Goal: Task Accomplishment & Management: Complete application form

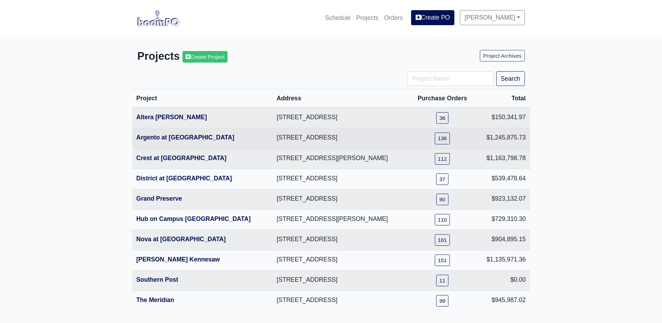
click at [166, 142] on th "Argento at Sugarloaf Parkway" at bounding box center [202, 138] width 140 height 20
click at [168, 137] on link "Argento at Sugarloaf Parkway" at bounding box center [185, 137] width 98 height 7
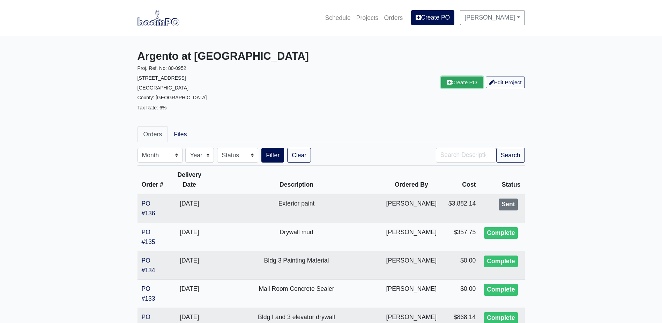
click at [447, 82] on icon at bounding box center [449, 82] width 5 height 5
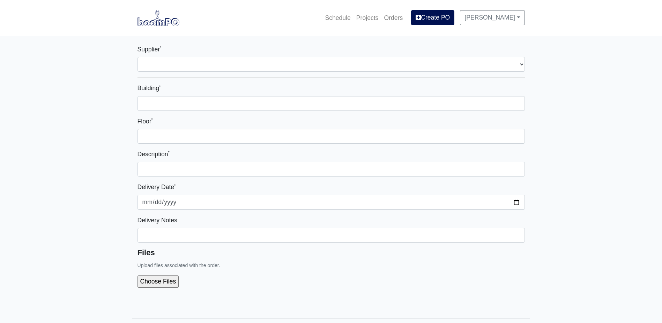
select select
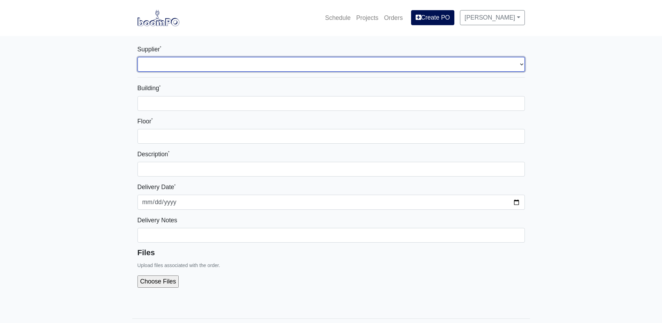
click at [177, 61] on select "Select one... L&W Supply - [GEOGRAPHIC_DATA], [GEOGRAPHIC_DATA] Grabber Constru…" at bounding box center [331, 64] width 387 height 15
select select "848"
click at [138, 57] on select "Select one... L&W Supply - [GEOGRAPHIC_DATA], [GEOGRAPHIC_DATA] Grabber Constru…" at bounding box center [331, 64] width 387 height 15
select select
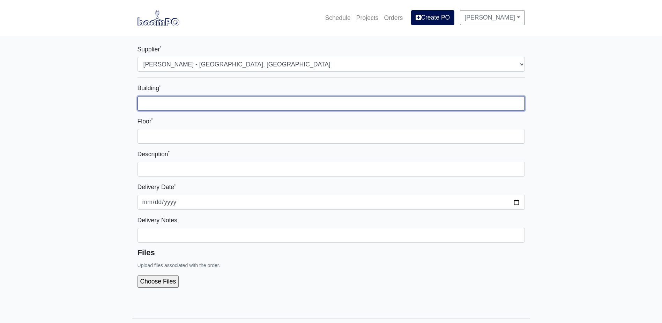
click at [169, 97] on input "Building *" at bounding box center [331, 103] width 387 height 15
type input "-"
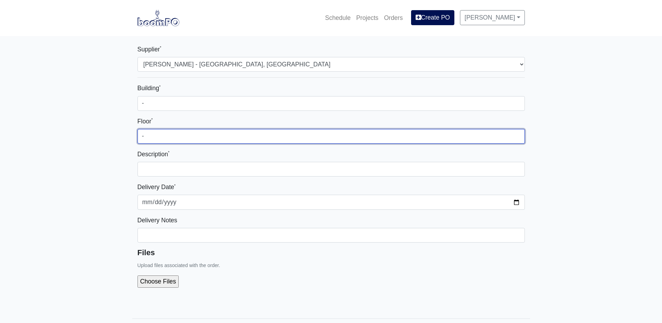
type input "-"
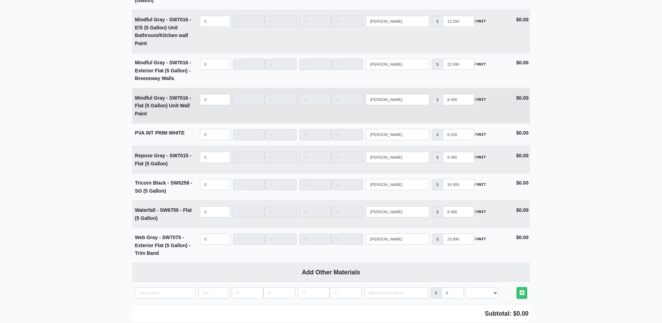
scroll to position [1658, 0]
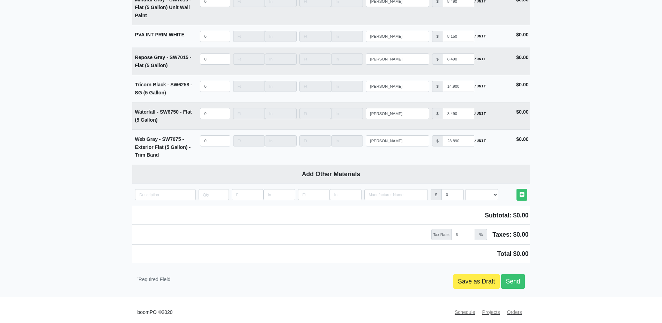
type input "Pool Cabana Metal Paint"
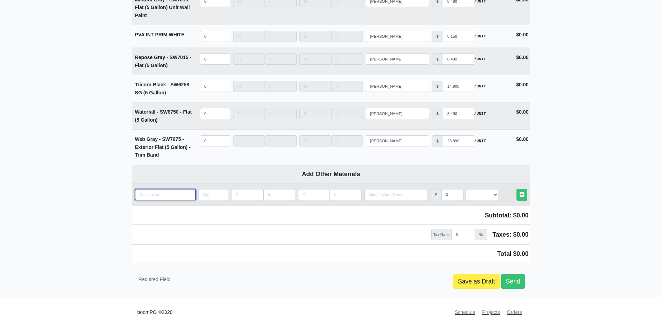
click at [154, 193] on input "quantity" at bounding box center [165, 194] width 61 height 11
paste input "Primer - Pro Industrial Pro-Cryl® Universal Acrylic Primer"
type input "Primer - Pro Industrial Pro-Cryl® Universal Acrylic Primer"
select select
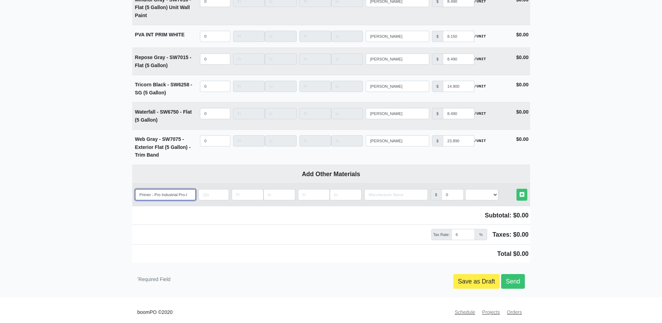
type input "Primer -Pro Industrial Pro-Cryl® Universal Acrylic Primer"
select select
type input "Primer Pro Industrial Pro-Cryl® Universal Acrylic Primer"
select select
type input "PrimerPro Industrial Pro-Cryl® Universal Acrylic Primer"
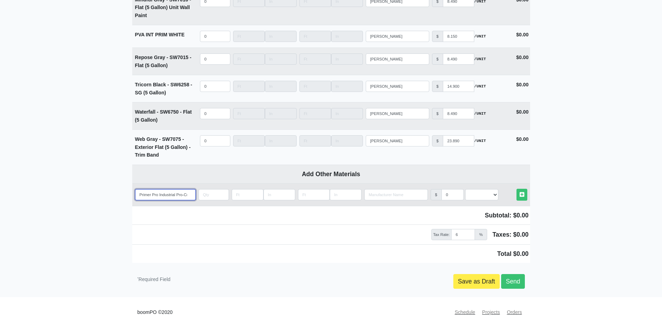
select select
type input "PrimePro Industrial Pro-Cryl® Universal Acrylic Primer"
select select
type input "PrimPro Industrial Pro-Cryl® Universal Acrylic Primer"
select select
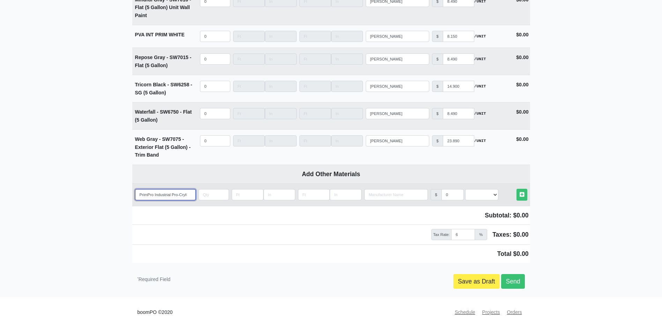
type input "PriPro Industrial Pro-Cryl® Universal Acrylic Primer"
select select
type input "PrPro Industrial Pro-Cryl® Universal Acrylic Primer"
select select
type input "PPro Industrial Pro-Cryl® Universal Acrylic Primer"
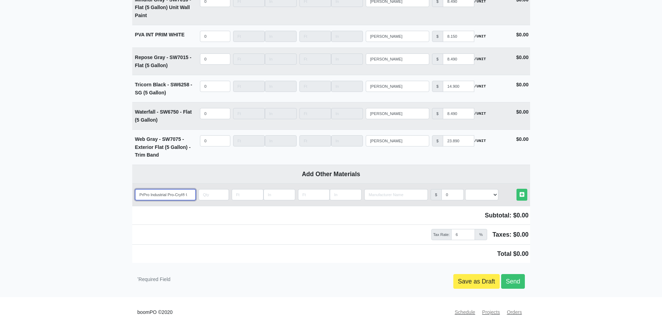
select select
type input "Pro Industrial Pro-Cryl® Universal Acrylic Primer"
select select
type input "Pro Industrial Pro-Cryl® Universal Acrylic Primer"
click at [218, 189] on input "quantity" at bounding box center [214, 194] width 30 height 11
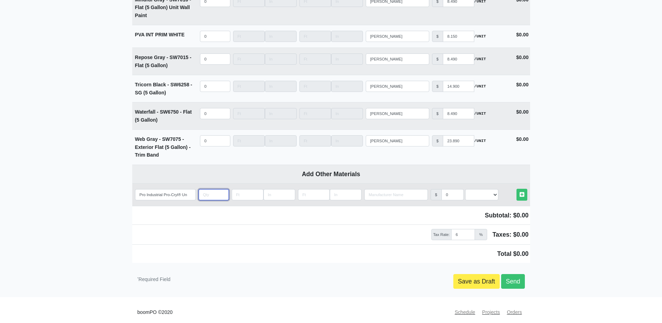
type input "5"
select select
type input "5"
type input "d"
select select
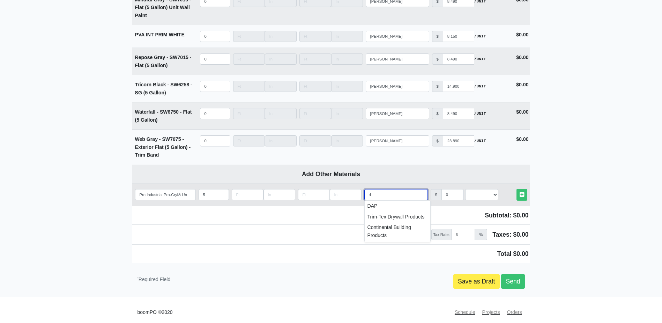
select select
type input "s"
select select
type input "sh"
select select
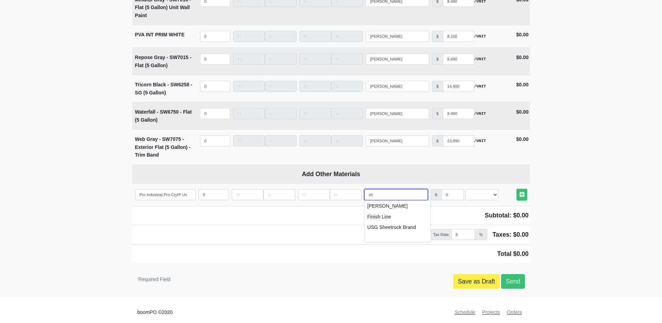
type input "she"
select select
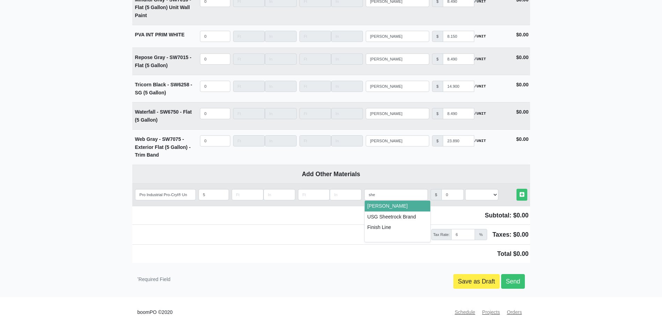
click at [381, 200] on li "Sherwin-Williams" at bounding box center [398, 205] width 66 height 11
type input "Sherwin-Williams"
click at [482, 189] on select "Select an Option! UNIT MLF LF MSQFT SQFT" at bounding box center [481, 194] width 33 height 11
select select "2"
click at [465, 189] on select "Select an Option! UNIT MLF LF MSQFT SQFT" at bounding box center [481, 194] width 33 height 11
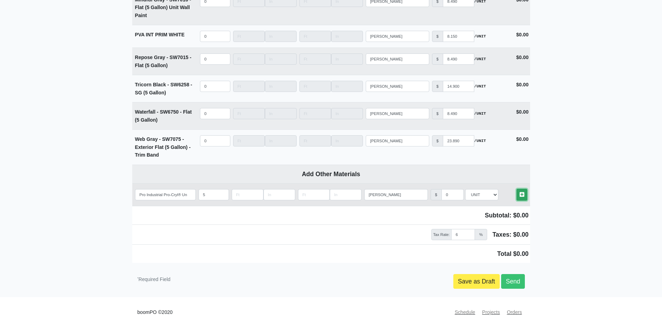
click at [520, 192] on icon at bounding box center [522, 194] width 5 height 5
select select
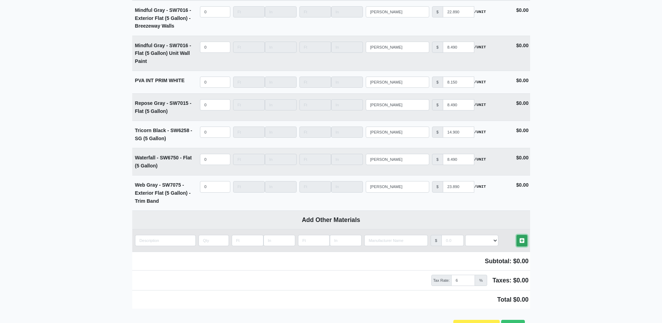
scroll to position [1704, 0]
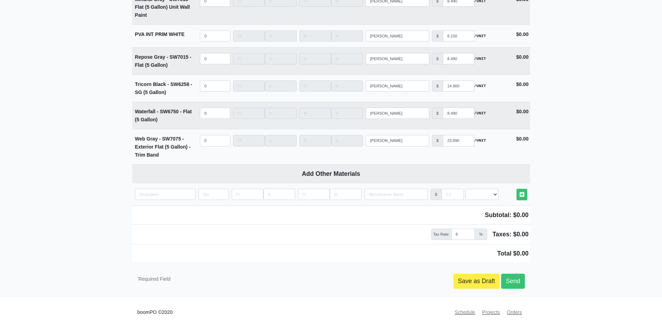
click at [158, 205] on td "Subtotal: $0.00" at bounding box center [331, 214] width 398 height 19
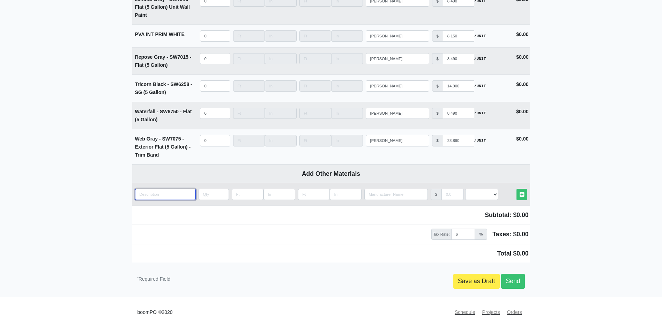
click at [155, 191] on input "quantity" at bounding box center [165, 194] width 61 height 11
paste input "Sherwin-Williams DTM Acrylic Coating"
type input "Sherwin-Williams DTM Acrylic Coating"
select select
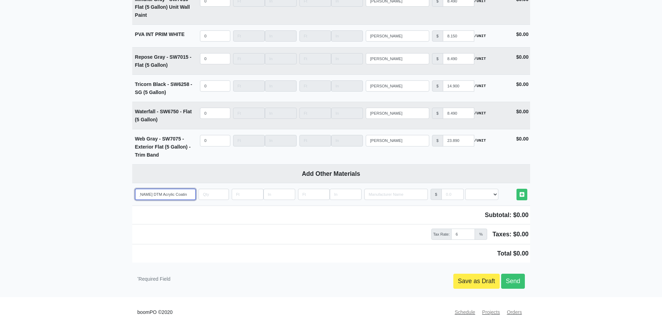
type input "Sherwin-Williams DTM Acrylic Coating"
select select
type input "Sherwin-Williams DTM Acrylic Coating -"
select select
type input "Sherwin-Williams DTM Acrylic Coating -"
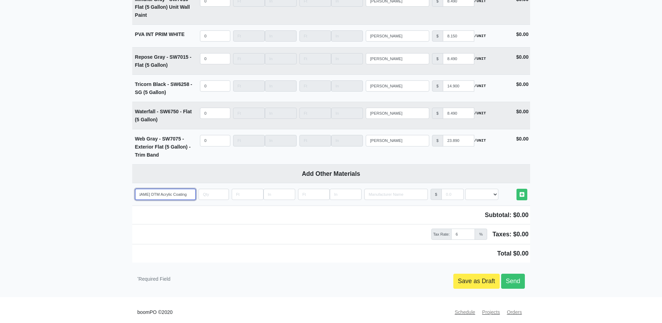
select select
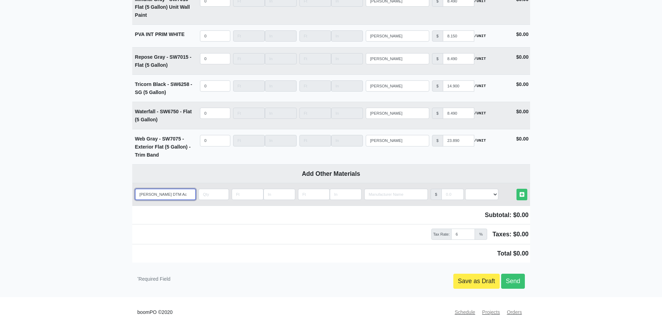
click at [176, 192] on input "Sherwin-Williams DTM Acrylic Coating -" at bounding box center [165, 194] width 61 height 11
paste input "Bohemian Black (SW 6988)"
type input "Sherwin-Williams DTM Acrylic Coating - Bohemian Black (SW 6988)"
select select
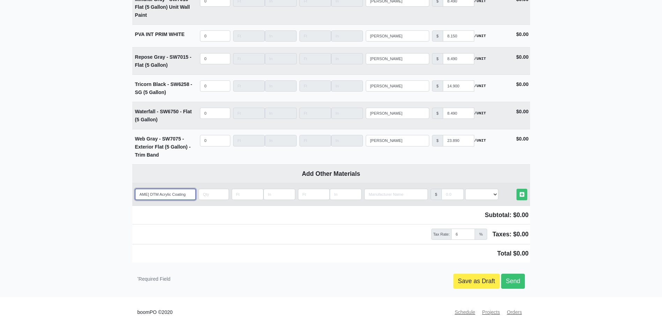
scroll to position [0, 71]
type input "Sherwin-Williams DTM Acrylic Coating - Bohemian Black (SW 6988)"
click at [200, 191] on input "quantity" at bounding box center [214, 194] width 30 height 11
type input "5"
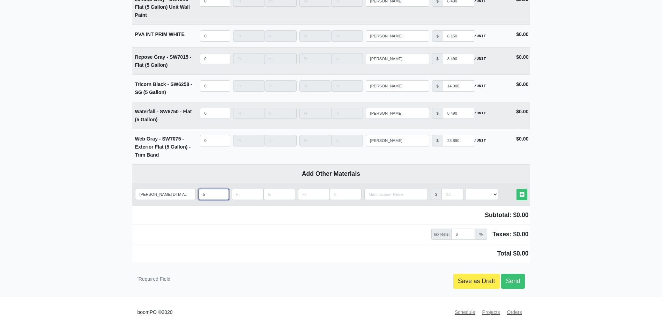
select select
type input "5"
click at [471, 190] on select "Select an Option! UNIT MLF LF MSQFT SQFT" at bounding box center [481, 194] width 33 height 11
select select "2"
click at [465, 189] on select "Select an Option! UNIT MLF LF MSQFT SQFT" at bounding box center [481, 194] width 33 height 11
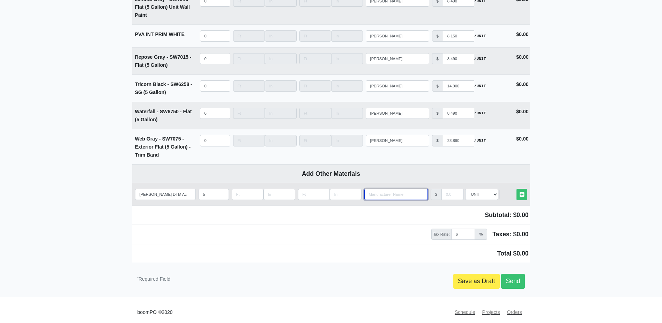
click at [393, 193] on input "Search" at bounding box center [396, 194] width 64 height 11
click at [396, 200] on li "Sherwin-Williams" at bounding box center [398, 205] width 66 height 11
type input "Sherwin-Williams"
click at [526, 191] on link "Other Materials" at bounding box center [522, 195] width 11 height 12
select select
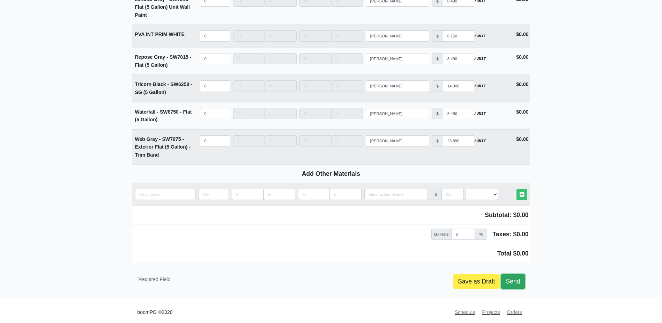
click at [522, 274] on link "Send" at bounding box center [512, 281] width 23 height 15
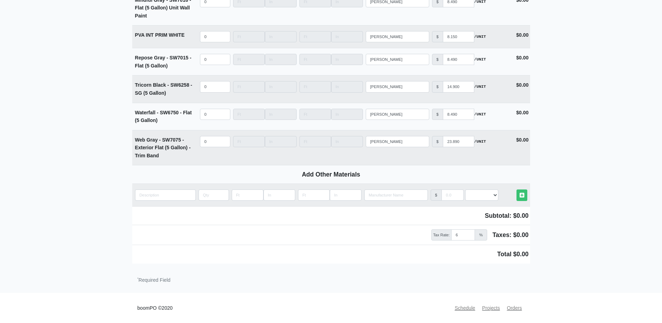
scroll to position [1742, 0]
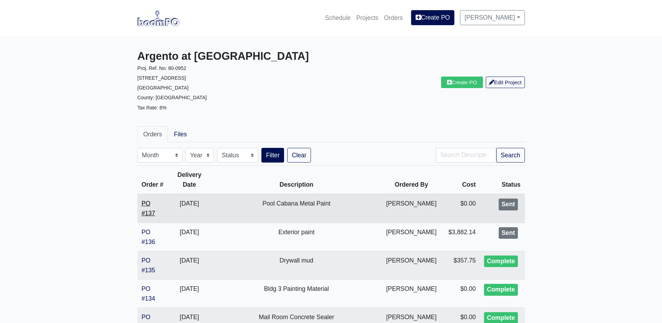
click at [142, 202] on link "PO #137" at bounding box center [149, 208] width 14 height 17
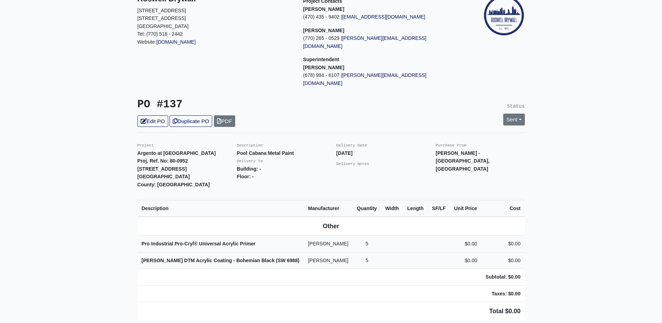
scroll to position [70, 0]
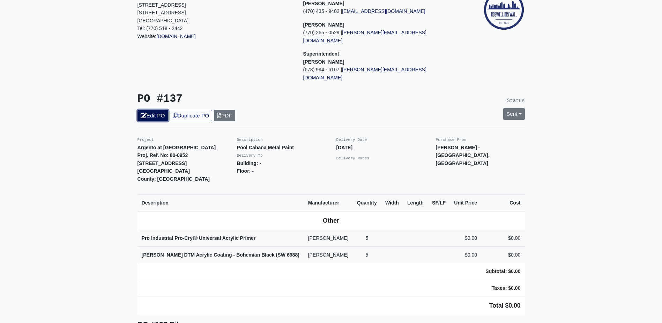
click at [145, 113] on icon at bounding box center [144, 115] width 6 height 5
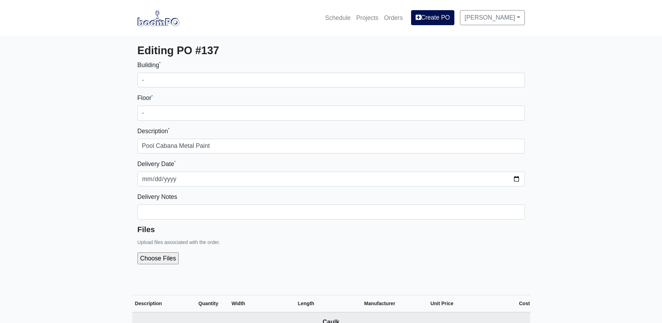
select select
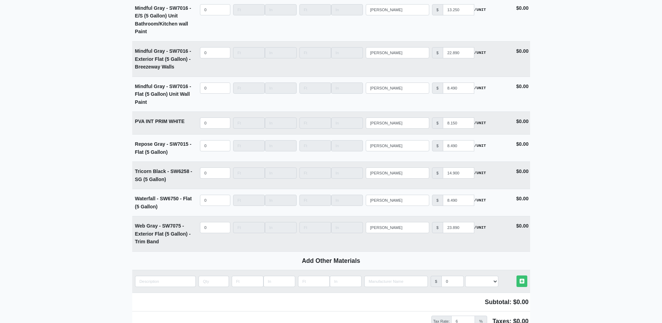
scroll to position [1723, 0]
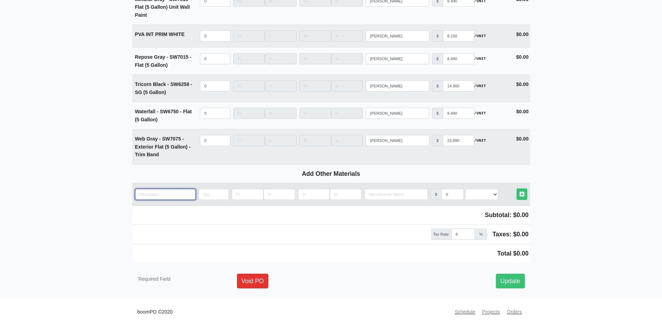
click at [159, 191] on input "quantity" at bounding box center [165, 194] width 61 height 11
type input "S"
select select
type input "Su"
select select
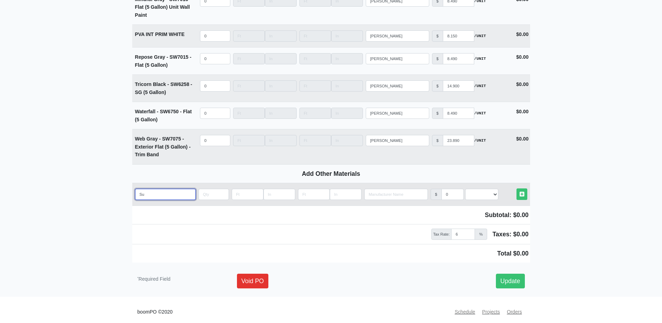
type input "Sup"
select select
type input "Supe"
select select
type input "Super"
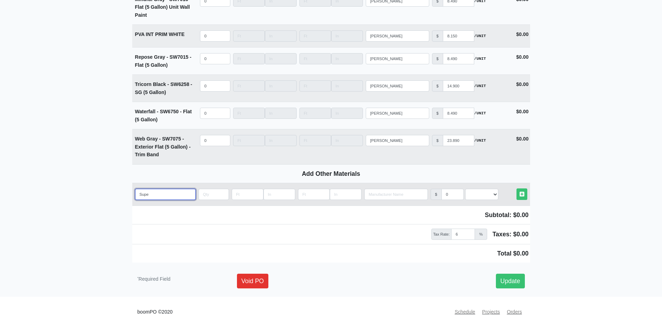
select select
type input "Super"
select select
type input "Super D"
select select
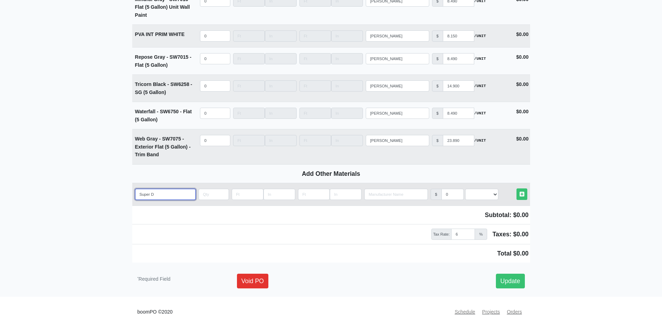
type input "Super De"
select select
type input "Super Dec"
select select
type input "Super De"
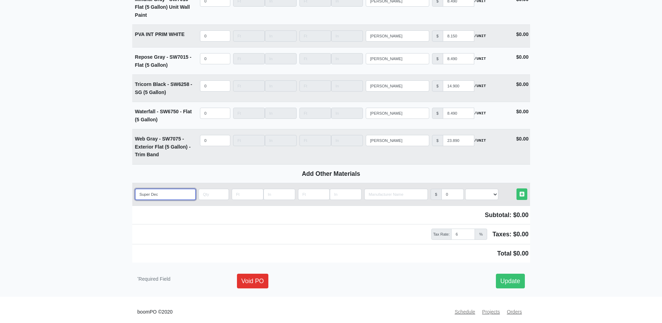
select select
type input "Super D"
select select
type input "Super"
select select
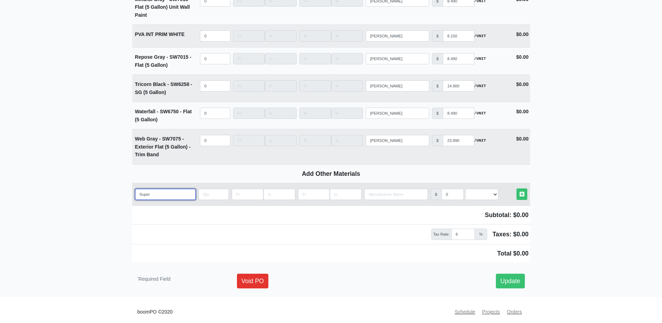
type input "Super"
select select
type input "Supe"
select select
type input "Sup"
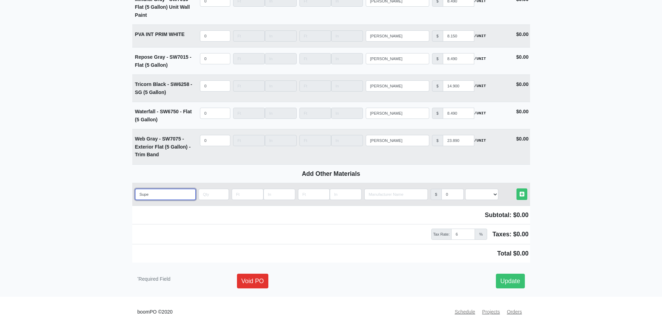
select select
type input "Su"
select select
type input "S"
select select
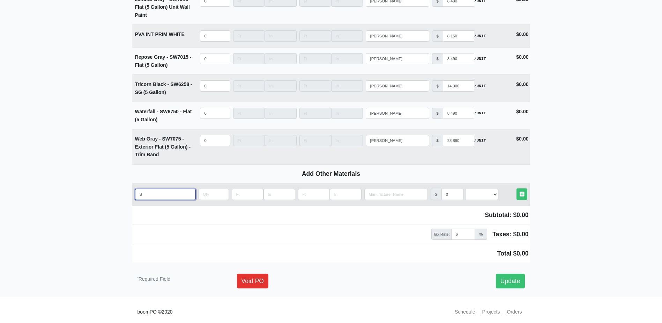
select select
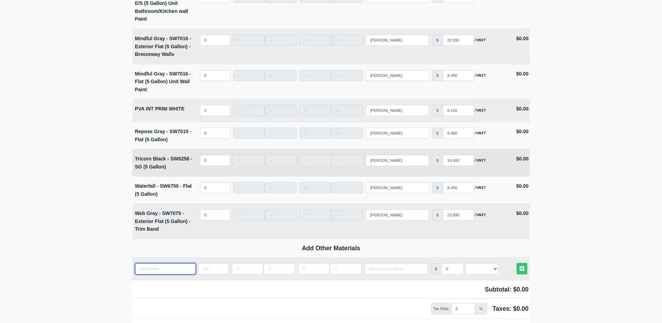
scroll to position [1549, 0]
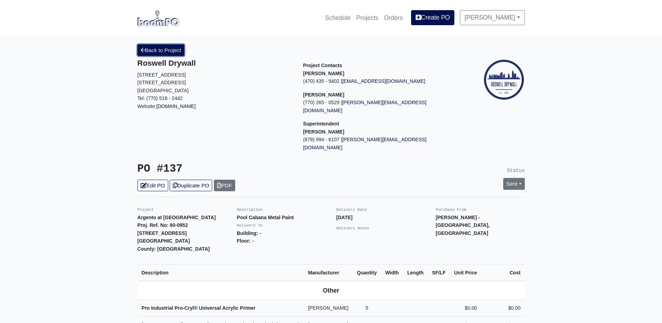
click at [169, 52] on link "Back to Project" at bounding box center [161, 50] width 47 height 12
